Goal: Information Seeking & Learning: Learn about a topic

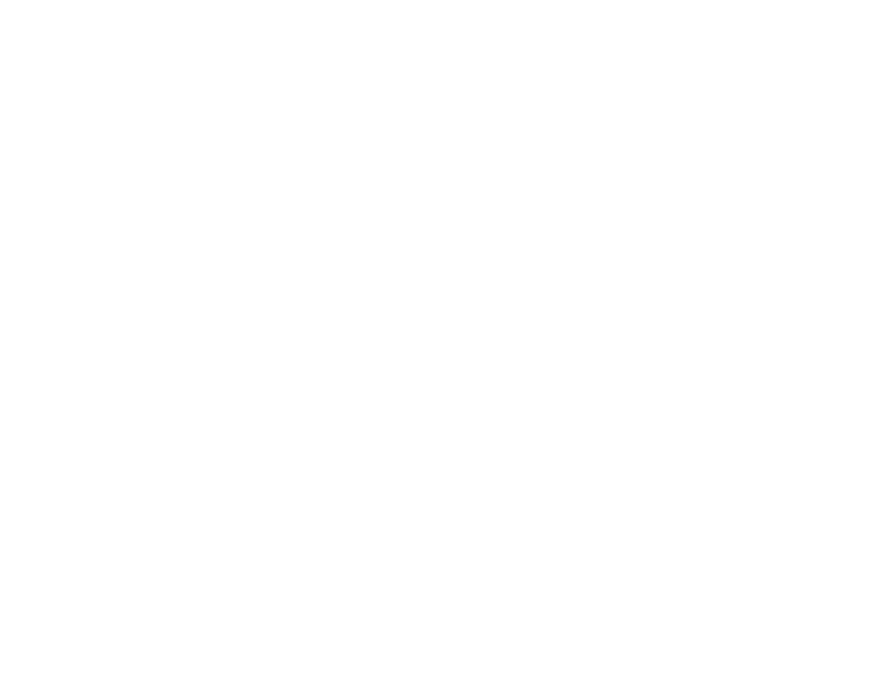
click at [395, 27] on div at bounding box center [448, 347] width 887 height 685
click at [402, 14] on div at bounding box center [448, 347] width 887 height 685
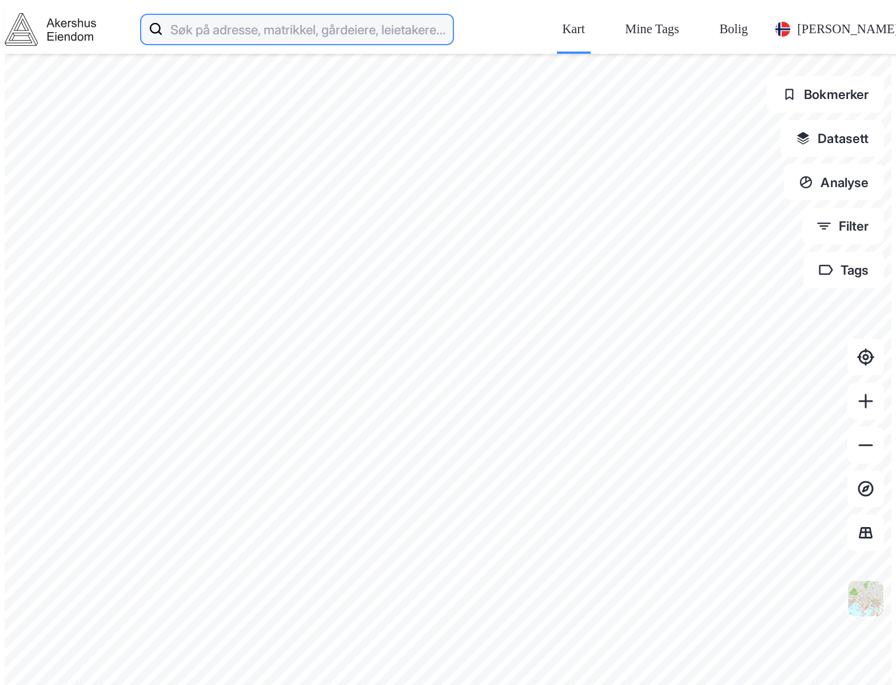
click at [401, 18] on input at bounding box center [308, 29] width 290 height 37
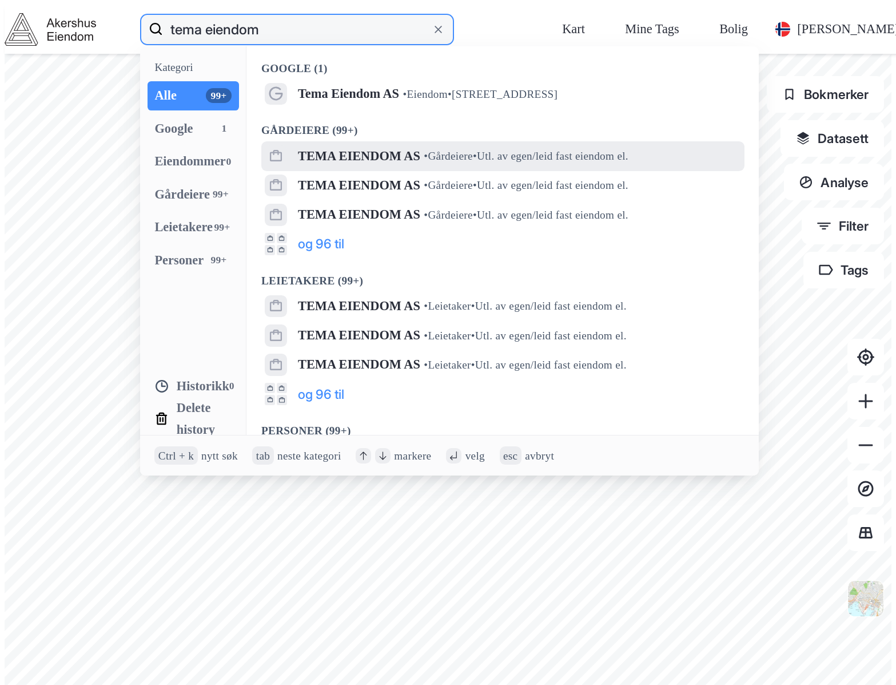
type input "tema eiendom"
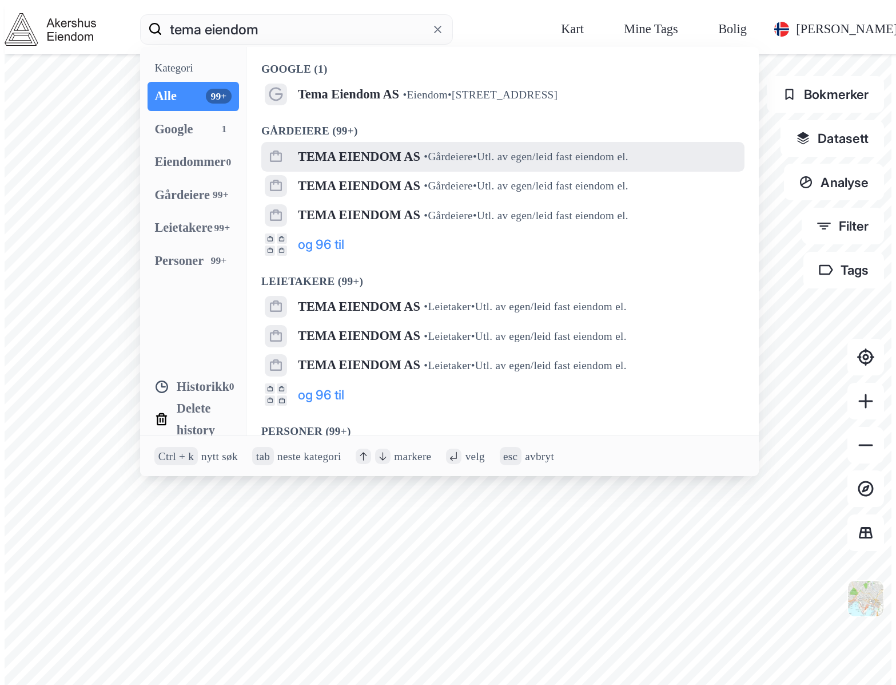
click at [474, 146] on div "TEMA EIENDOM AS • Gårdeiere • Utl. av egen/leid fast eiendom el." at bounding box center [519, 157] width 443 height 22
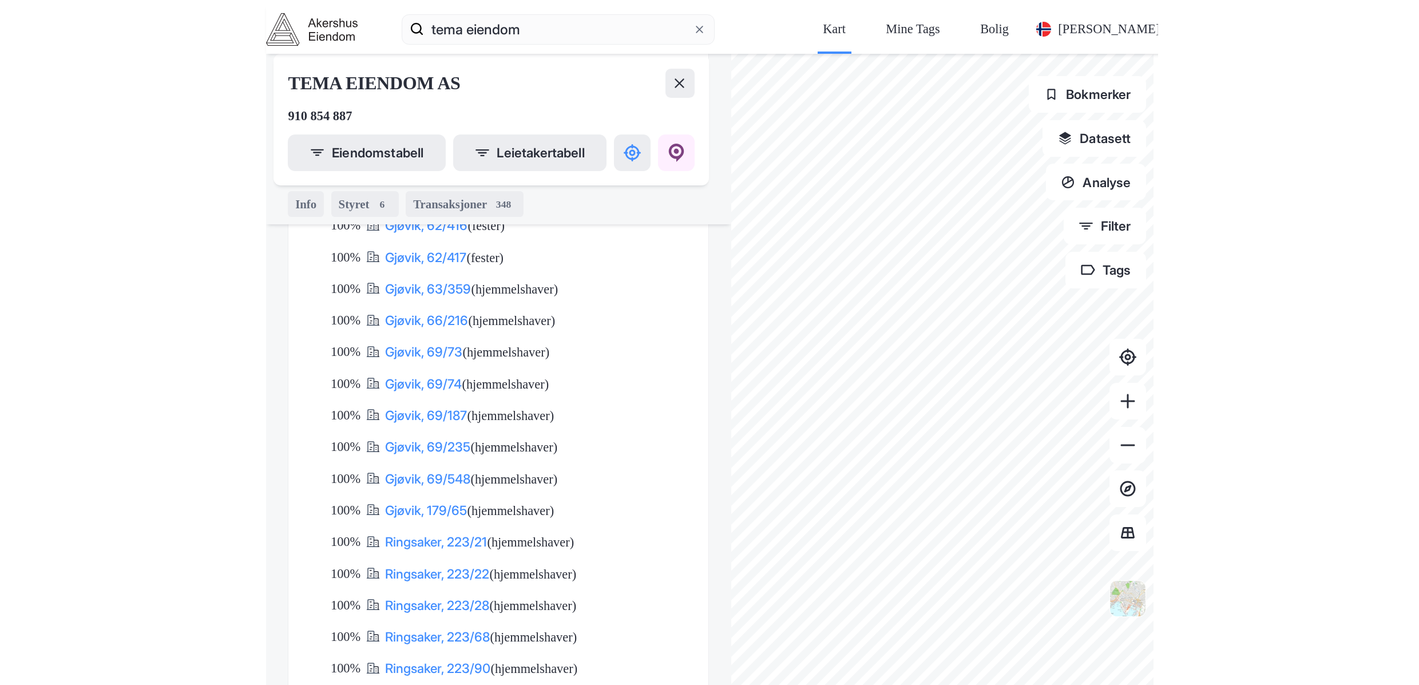
scroll to position [1100, 0]
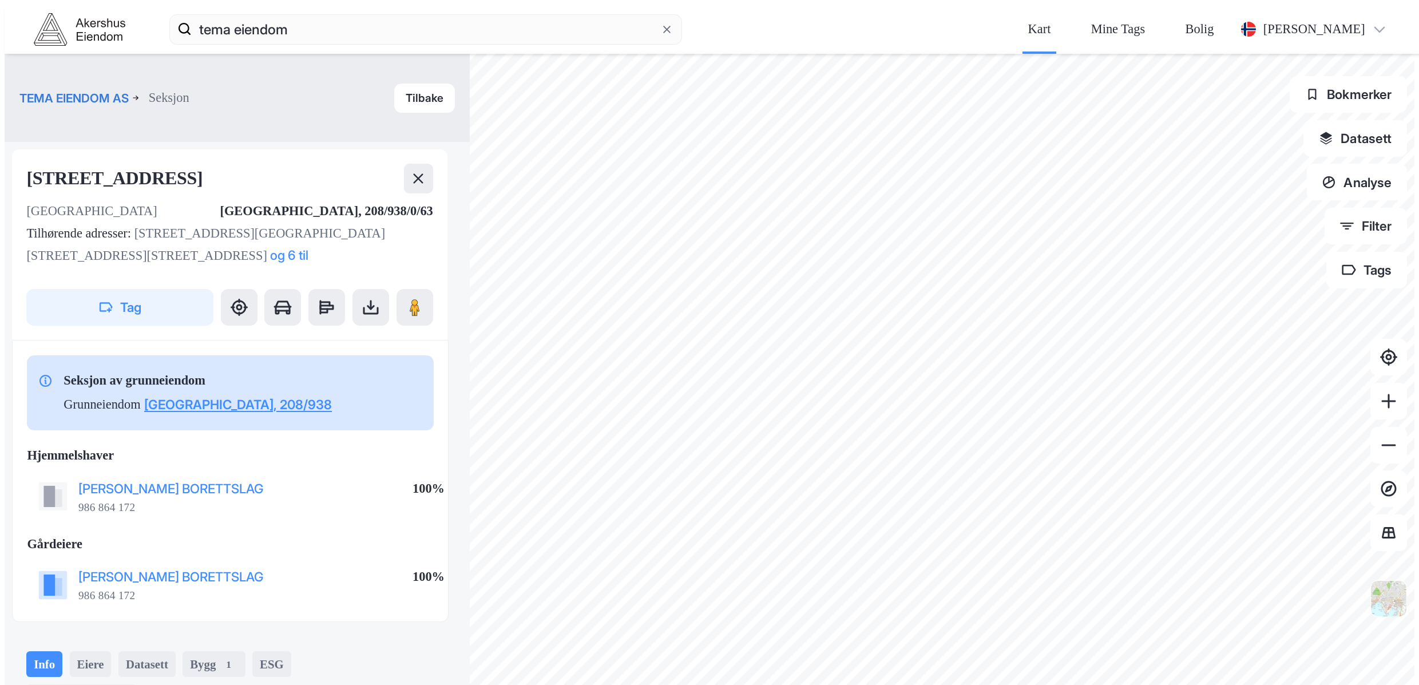
click at [202, 54] on div "TEMA EIENDOM AS Seksjon Tilbake" at bounding box center [237, 98] width 465 height 88
click at [394, 84] on button "Tilbake" at bounding box center [424, 98] width 61 height 29
